Goal: Transaction & Acquisition: Book appointment/travel/reservation

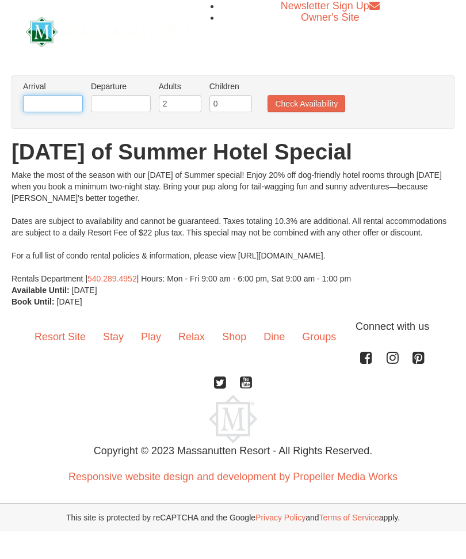
click at [46, 101] on input "text" at bounding box center [53, 103] width 60 height 17
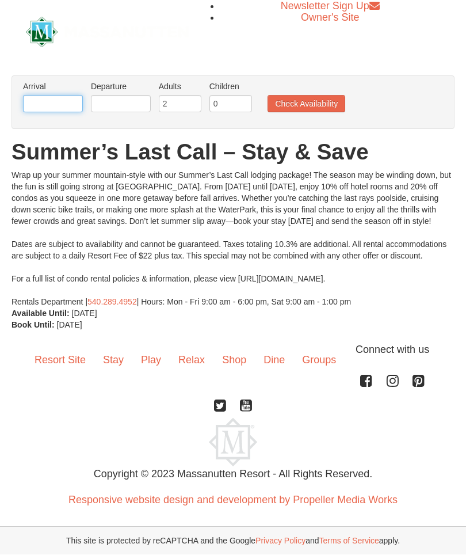
click at [47, 97] on input "text" at bounding box center [53, 103] width 60 height 17
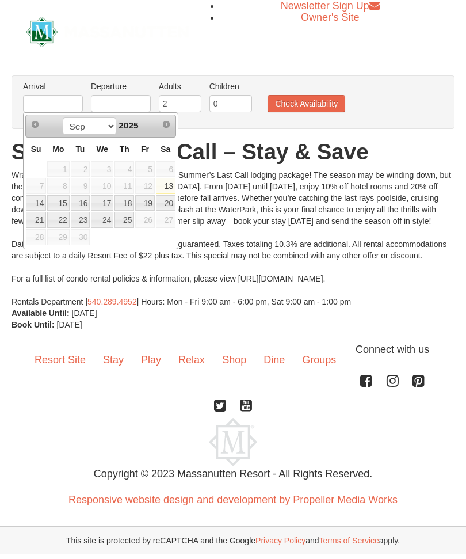
click at [69, 57] on div at bounding box center [107, 32] width 180 height 64
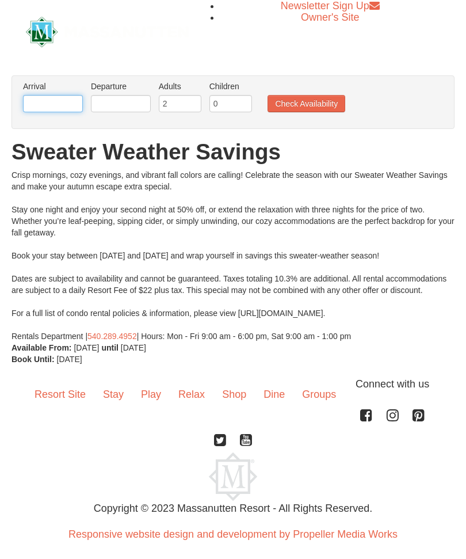
click at [58, 100] on input "text" at bounding box center [53, 103] width 60 height 17
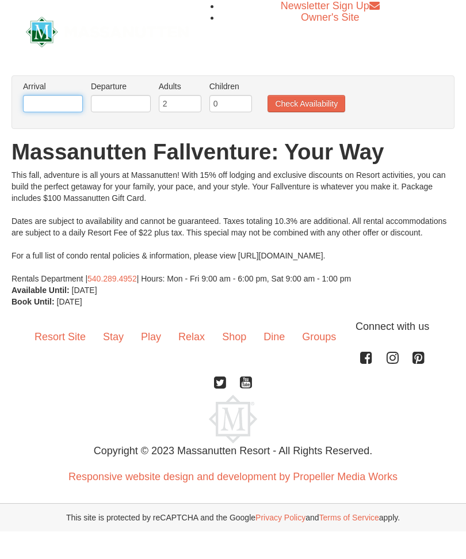
click at [74, 100] on input "text" at bounding box center [53, 103] width 60 height 17
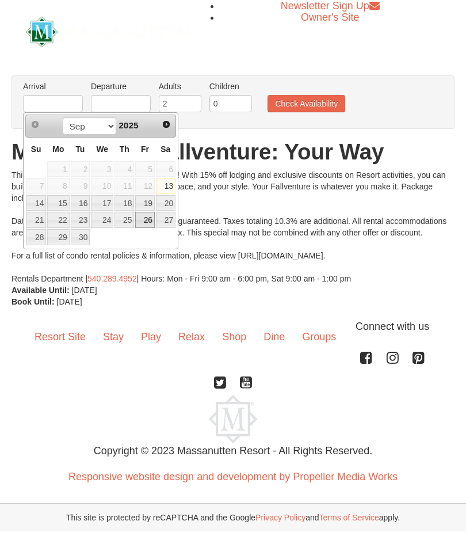
click at [143, 219] on link "26" at bounding box center [145, 220] width 20 height 16
type input "[DATE]"
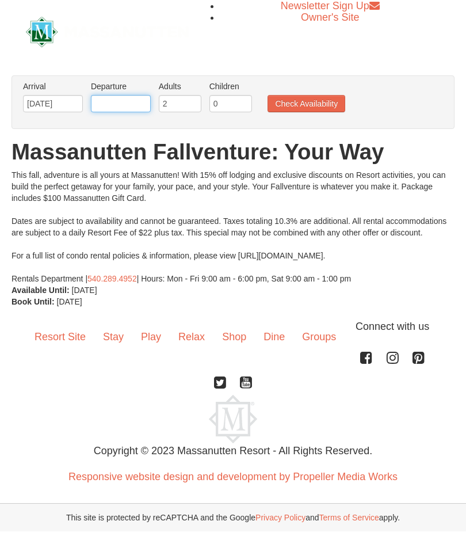
click at [118, 106] on input "text" at bounding box center [121, 103] width 60 height 17
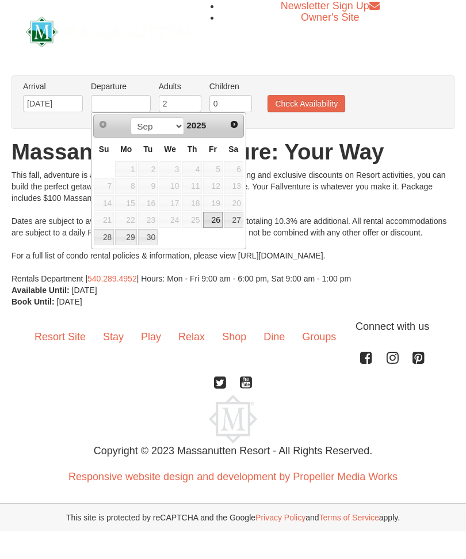
click at [101, 238] on link "28" at bounding box center [104, 237] width 20 height 16
type input "[DATE]"
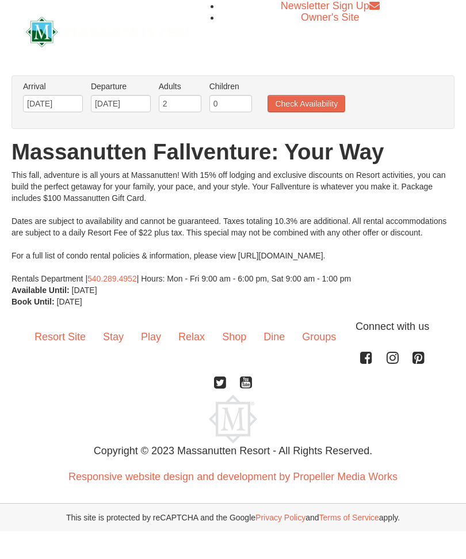
click at [304, 107] on button "Check Availability" at bounding box center [307, 103] width 78 height 17
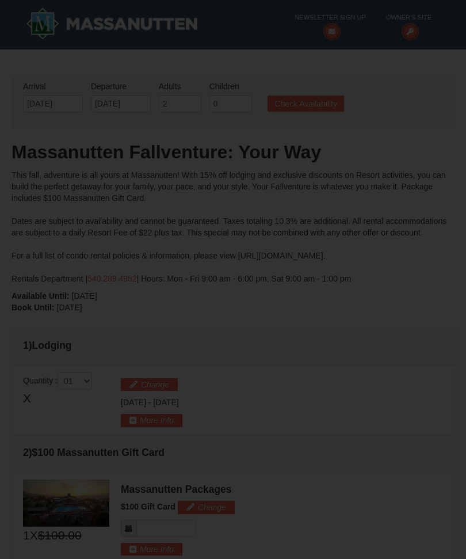
type input "[DATE]"
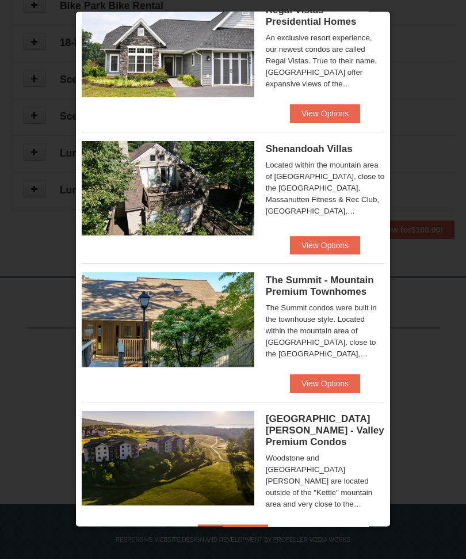
scroll to position [654, 0]
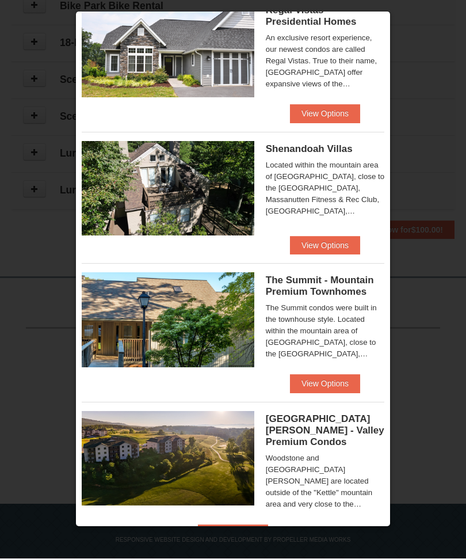
click at [268, 528] on button "View Options" at bounding box center [233, 534] width 70 height 18
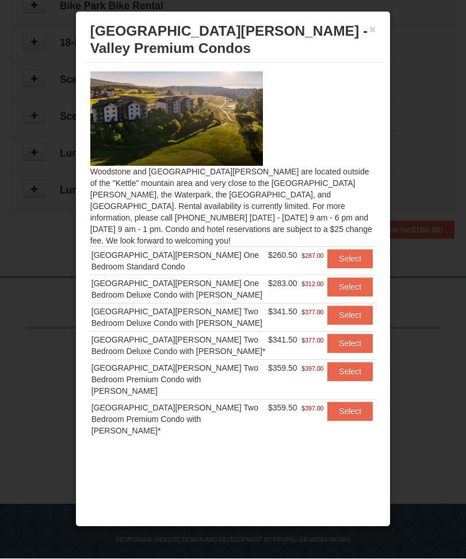
click at [354, 278] on button "Select" at bounding box center [349, 287] width 45 height 18
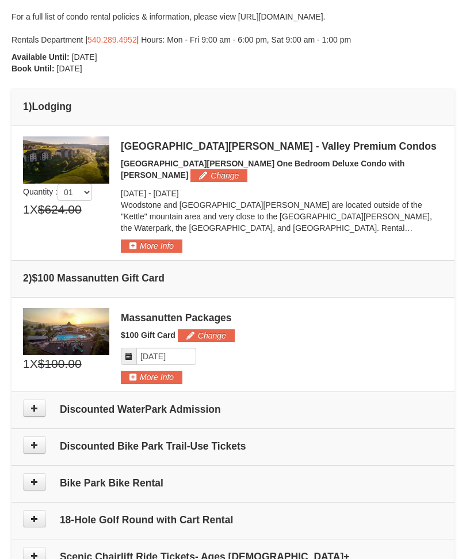
scroll to position [239, 0]
click at [154, 239] on button "More Info" at bounding box center [152, 245] width 62 height 13
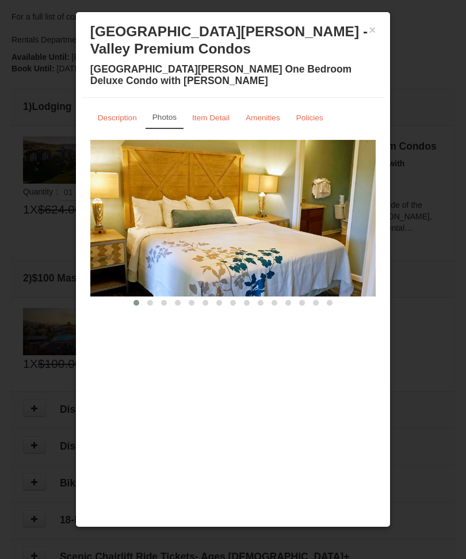
click at [171, 144] on img at bounding box center [233, 218] width 286 height 157
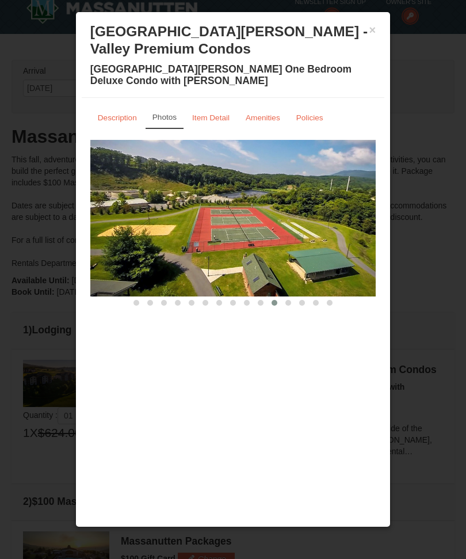
scroll to position [0, 0]
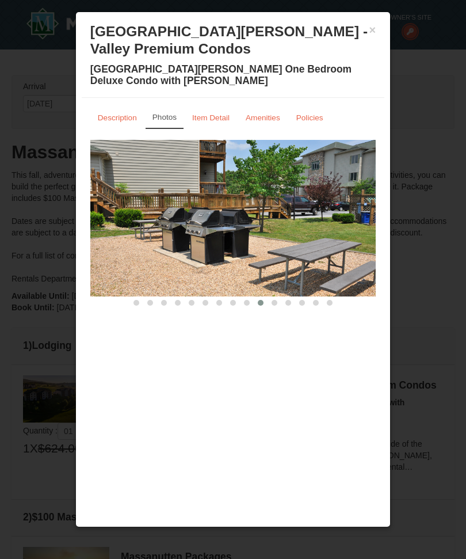
click at [266, 124] on link "Amenities" at bounding box center [262, 117] width 49 height 22
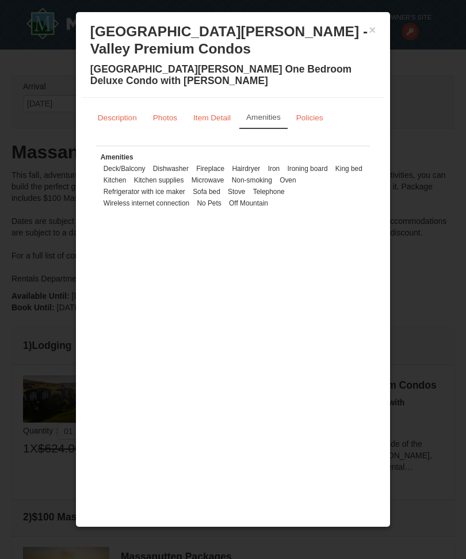
click at [49, 81] on div at bounding box center [233, 279] width 466 height 559
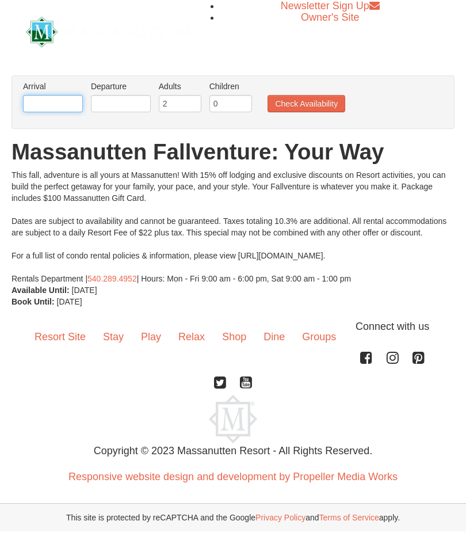
click at [64, 105] on input "text" at bounding box center [53, 103] width 60 height 17
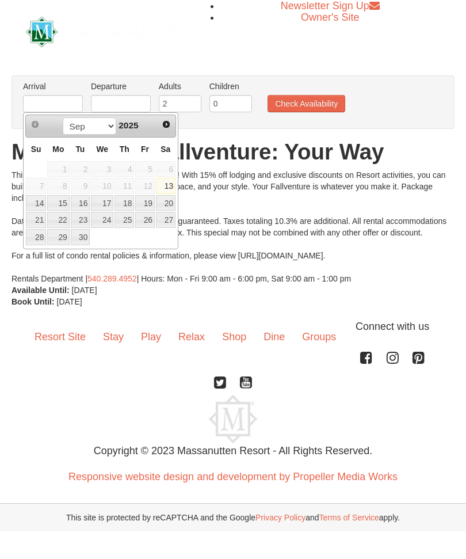
click at [143, 220] on link "26" at bounding box center [145, 220] width 20 height 16
type input "[DATE]"
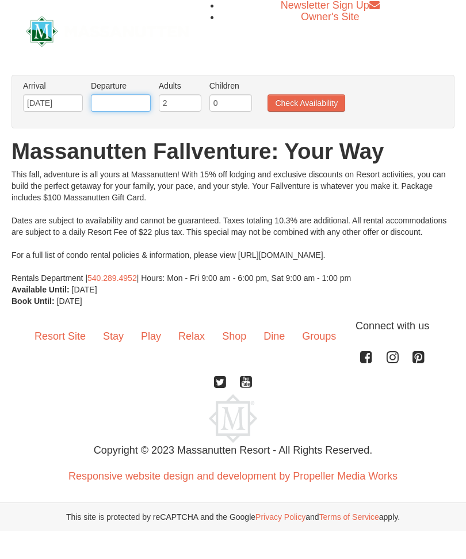
click at [129, 100] on input "text" at bounding box center [121, 103] width 60 height 17
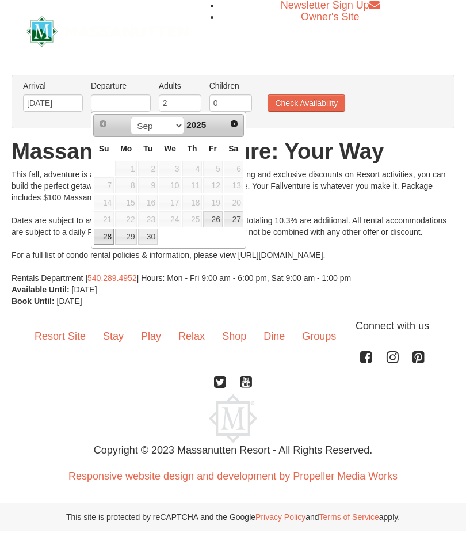
click at [102, 236] on link "28" at bounding box center [104, 237] width 20 height 16
type input "[DATE]"
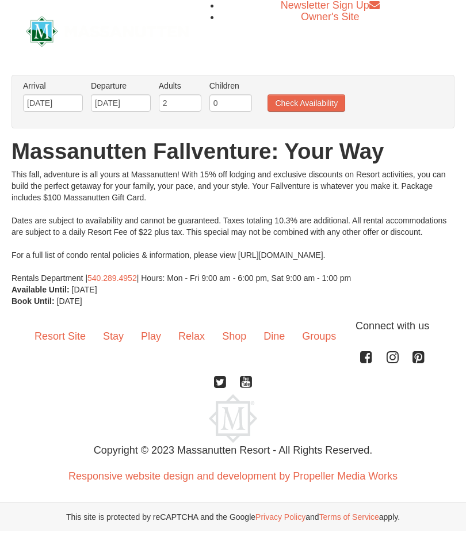
click at [303, 100] on button "Check Availability" at bounding box center [307, 103] width 78 height 17
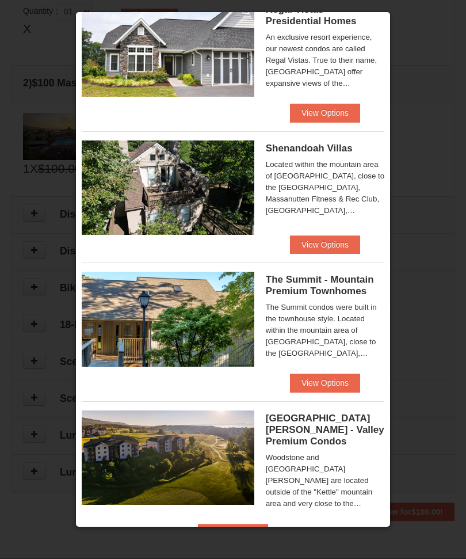
scroll to position [186, 0]
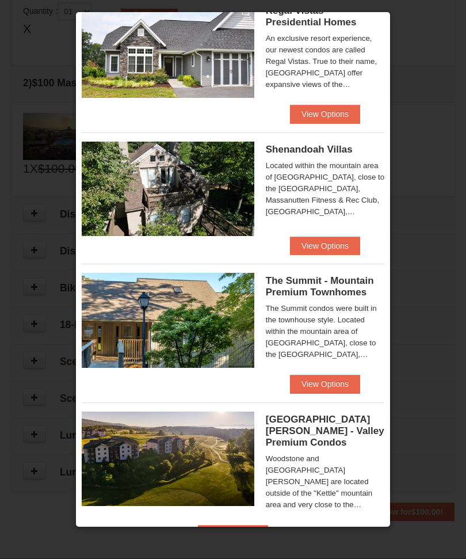
click at [268, 532] on button "View Options" at bounding box center [233, 534] width 70 height 18
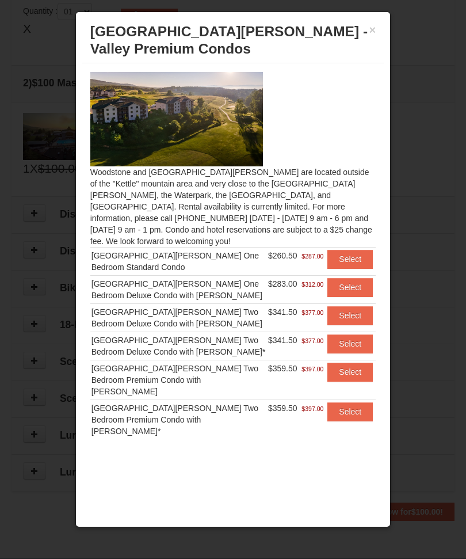
click at [354, 310] on button "Select" at bounding box center [349, 315] width 45 height 18
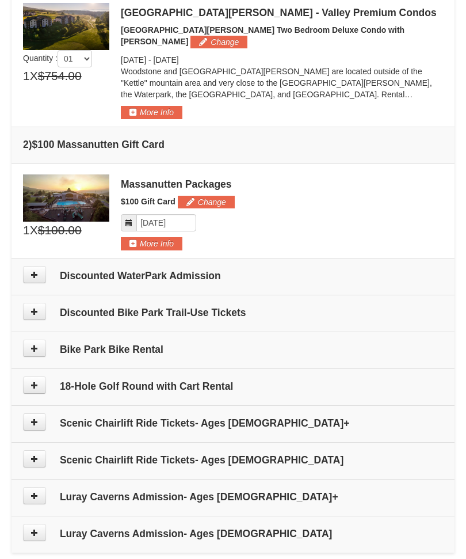
click at [157, 106] on button "More Info" at bounding box center [152, 112] width 62 height 13
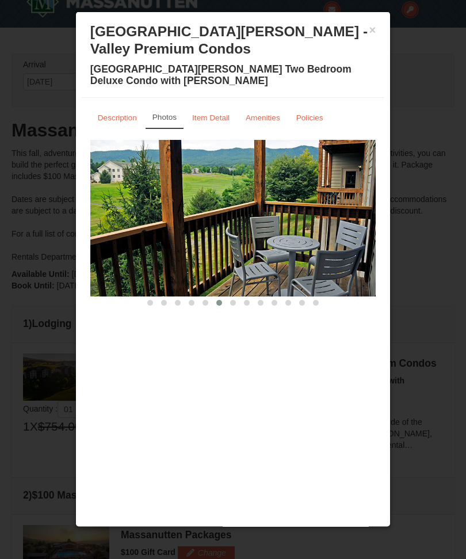
scroll to position [22, 0]
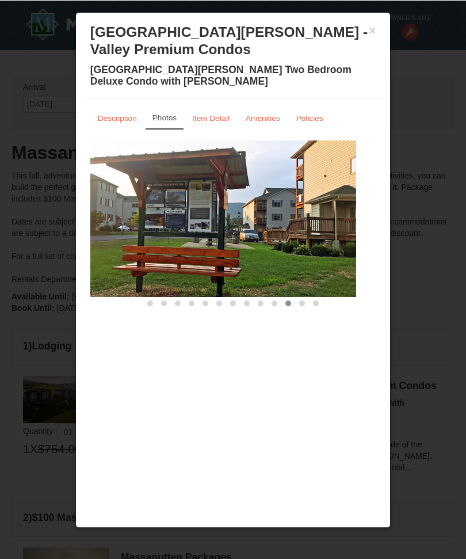
scroll to position [1, 0]
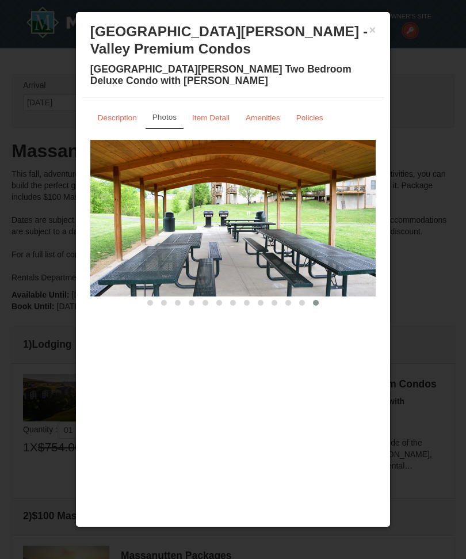
click at [119, 114] on small "Description" at bounding box center [117, 117] width 39 height 9
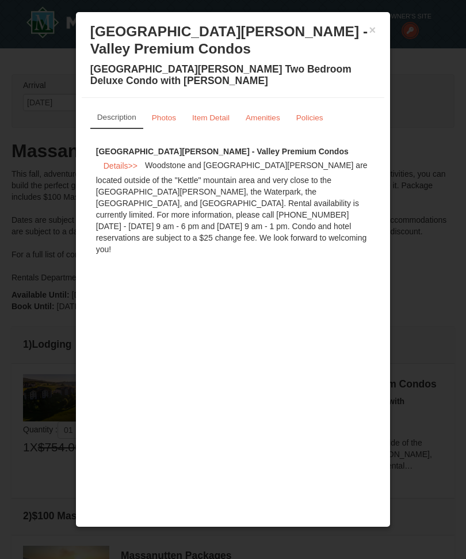
scroll to position [0, 0]
click at [307, 126] on link "Policies" at bounding box center [310, 117] width 42 height 22
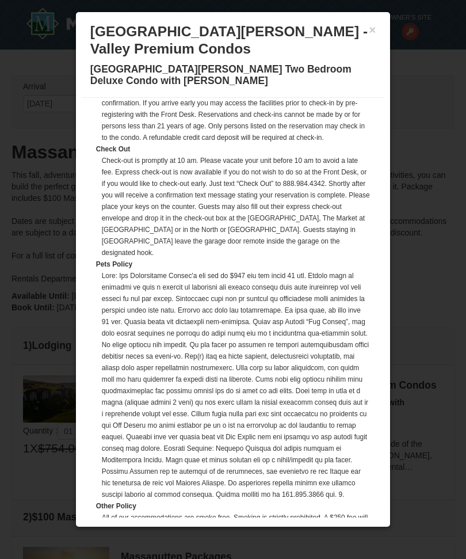
click at [247, 73] on h4 "Woodstone Meadows Two Bedroom Deluxe Condo with Jacuzzi" at bounding box center [233, 74] width 286 height 23
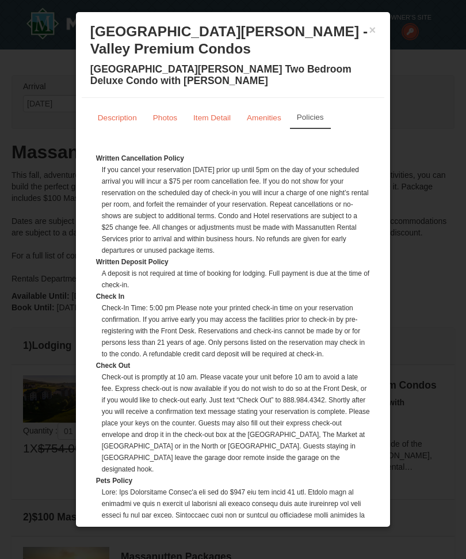
click at [363, 30] on h3 "Woodstone Meadows - Valley Premium Condos" at bounding box center [233, 40] width 286 height 35
click at [366, 37] on h3 "Woodstone Meadows - Valley Premium Condos" at bounding box center [233, 40] width 286 height 35
click at [365, 25] on h3 "Woodstone Meadows - Valley Premium Condos" at bounding box center [233, 40] width 286 height 35
click at [365, 37] on h3 "Woodstone Meadows - Valley Premium Condos" at bounding box center [233, 40] width 286 height 35
click at [376, 27] on button "×" at bounding box center [372, 30] width 7 height 12
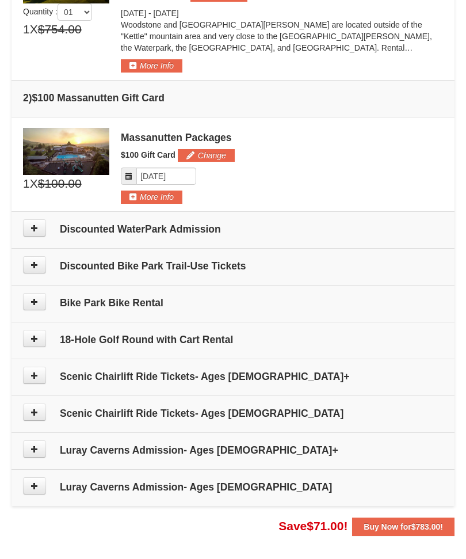
scroll to position [419, 0]
click at [150, 190] on button "More Info" at bounding box center [152, 196] width 62 height 13
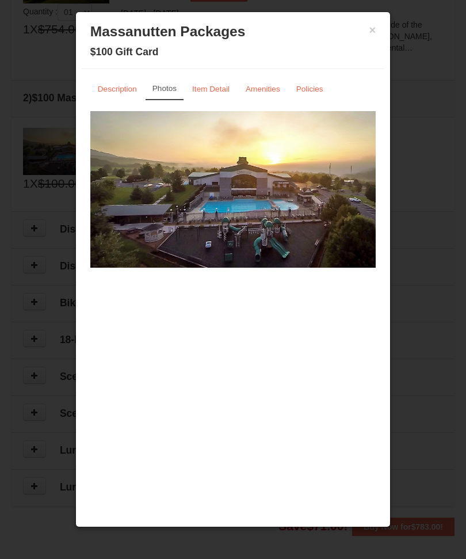
click at [55, 44] on div at bounding box center [233, 279] width 466 height 559
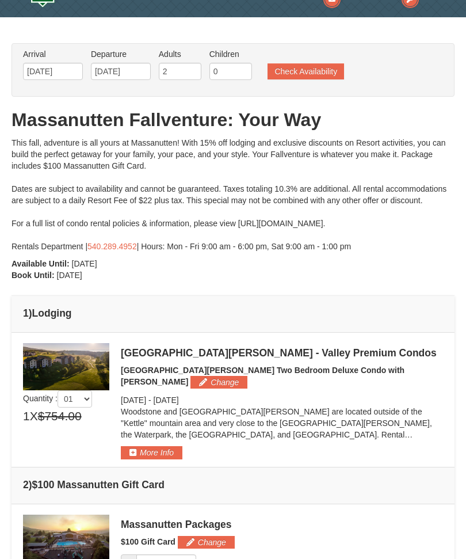
scroll to position [24, 0]
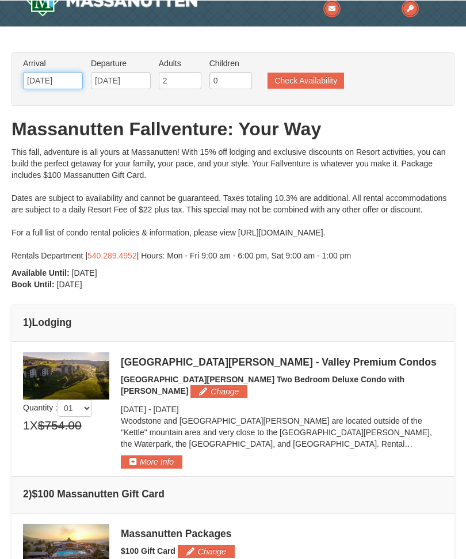
click at [65, 81] on input "[DATE]" at bounding box center [53, 79] width 60 height 17
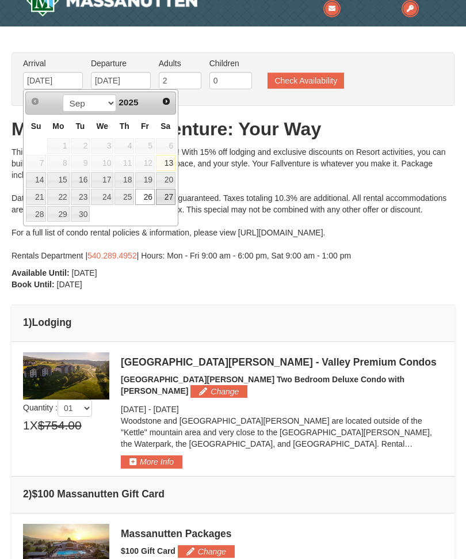
click at [161, 197] on link "27" at bounding box center [166, 197] width 20 height 16
type input "[DATE]"
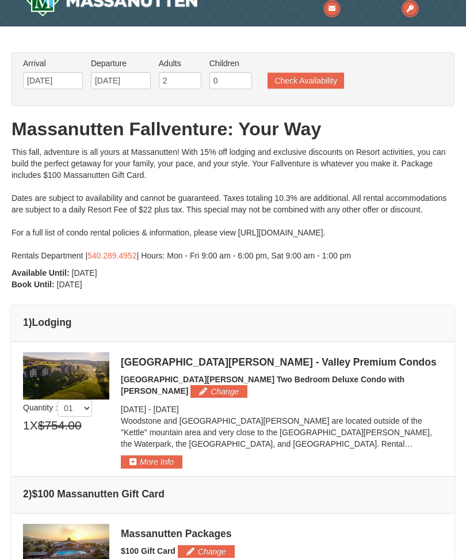
click at [311, 80] on button "Check Availability" at bounding box center [306, 81] width 77 height 16
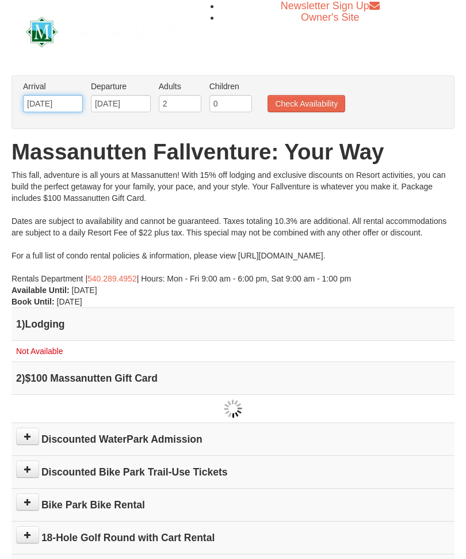
click at [64, 104] on input "[DATE]" at bounding box center [53, 103] width 60 height 17
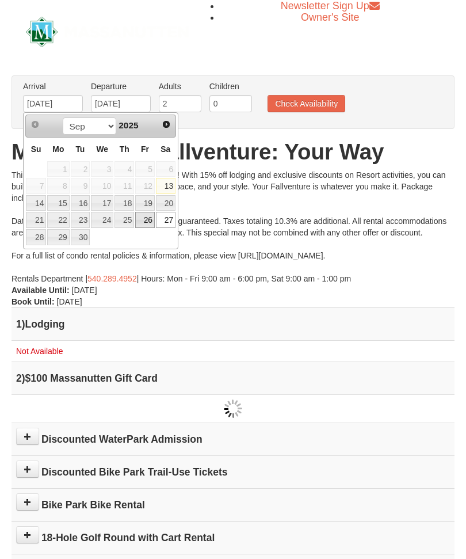
click at [147, 220] on link "26" at bounding box center [145, 220] width 20 height 16
type input "[DATE]"
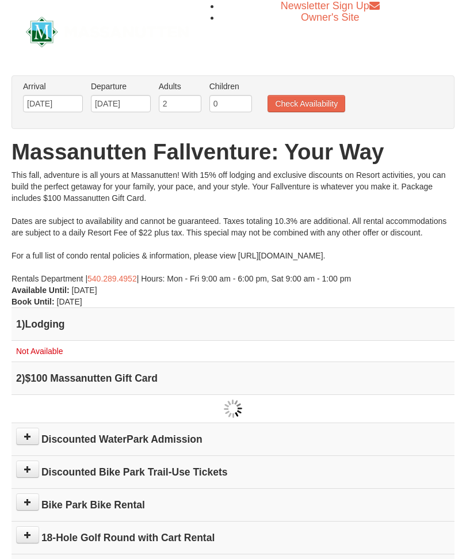
click at [327, 104] on button "Check Availability" at bounding box center [307, 103] width 78 height 17
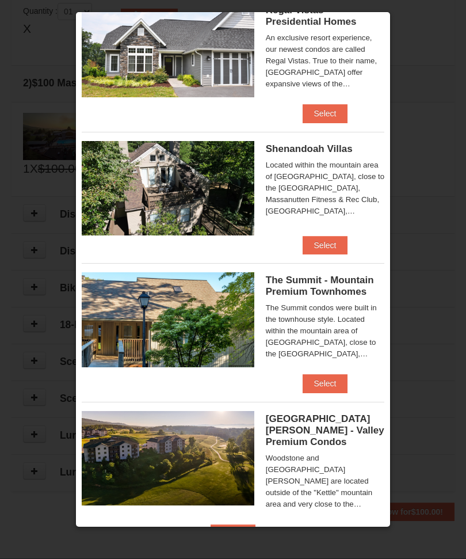
scroll to position [185, 0]
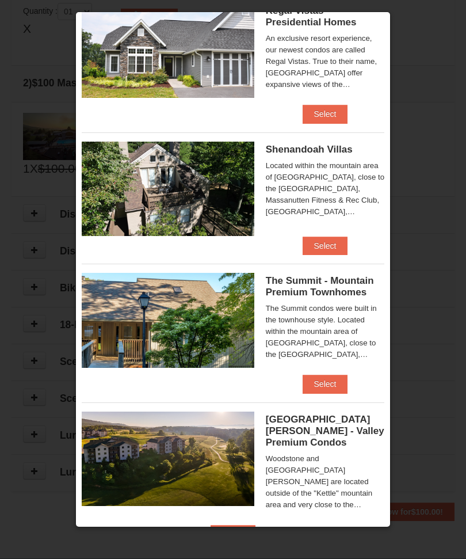
click at [256, 529] on button "Select" at bounding box center [233, 534] width 45 height 18
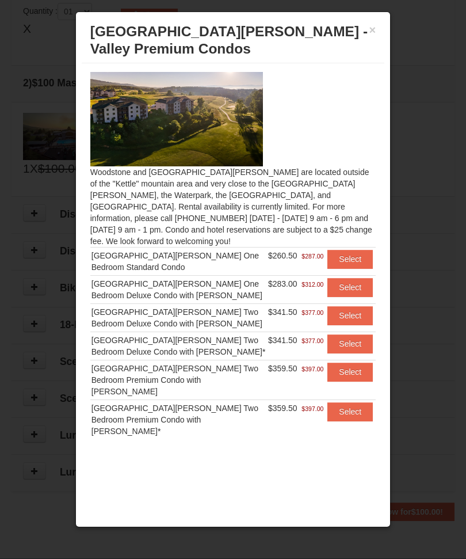
click at [357, 253] on button "Select" at bounding box center [349, 259] width 45 height 18
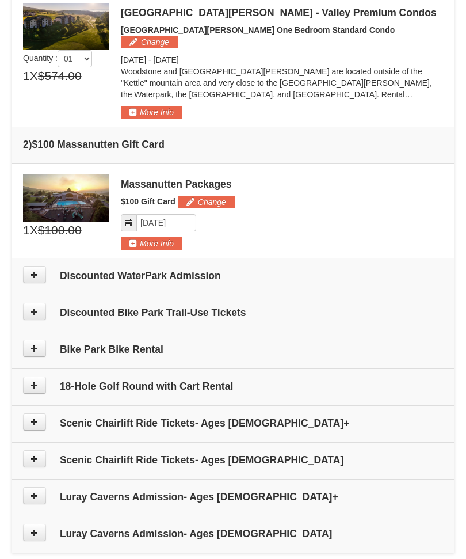
click at [158, 106] on button "More Info" at bounding box center [152, 112] width 62 height 13
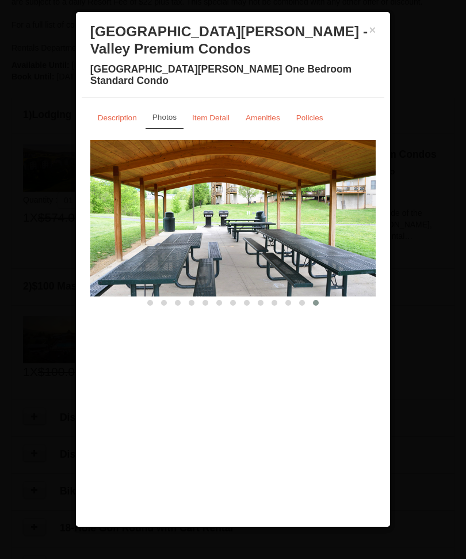
scroll to position [229, 0]
click at [353, 30] on h3 "[GEOGRAPHIC_DATA][PERSON_NAME] - Valley Premium Condos" at bounding box center [233, 40] width 286 height 35
click at [369, 24] on button "×" at bounding box center [372, 30] width 7 height 12
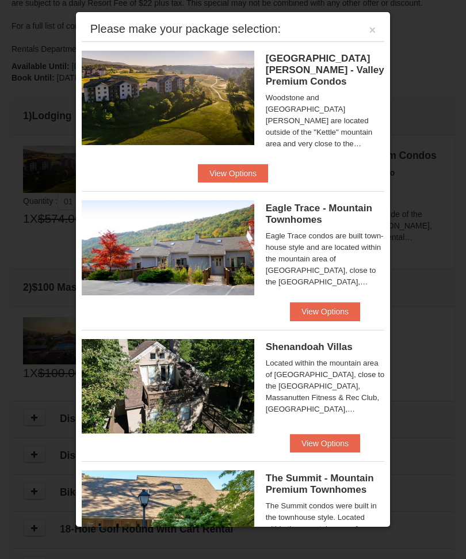
click at [350, 302] on button "View Options" at bounding box center [325, 311] width 70 height 18
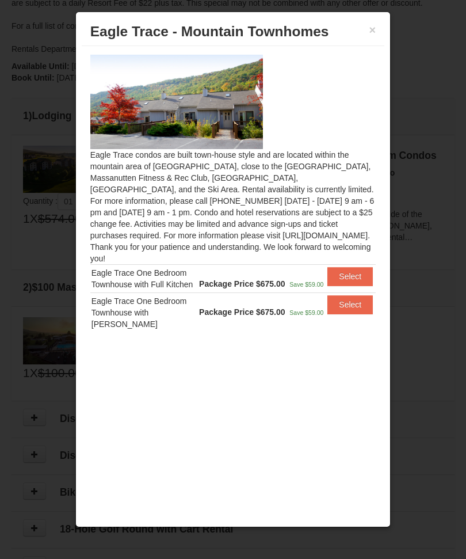
click at [52, 85] on div at bounding box center [233, 279] width 466 height 559
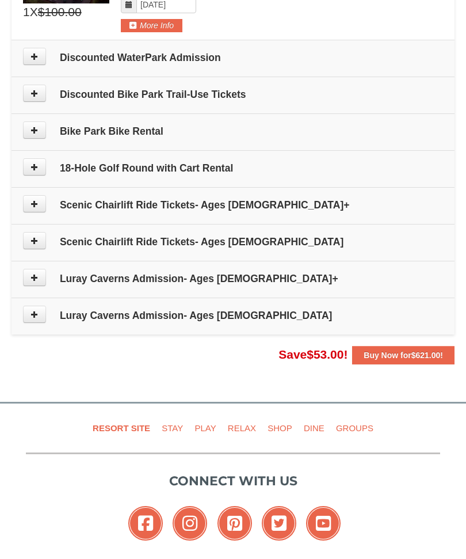
scroll to position [591, 0]
